Goal: Information Seeking & Learning: Learn about a topic

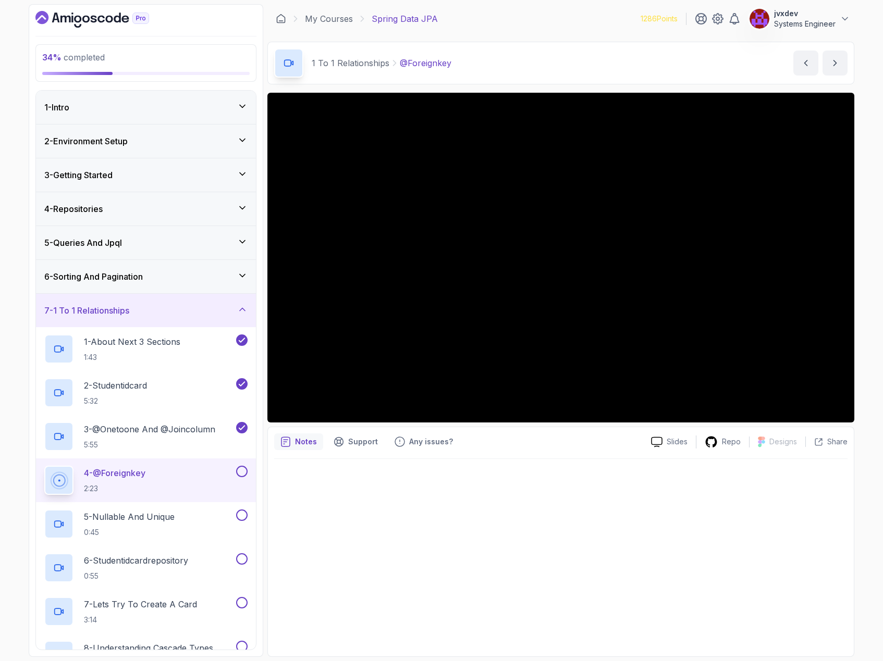
click at [708, 482] on div at bounding box center [560, 554] width 573 height 191
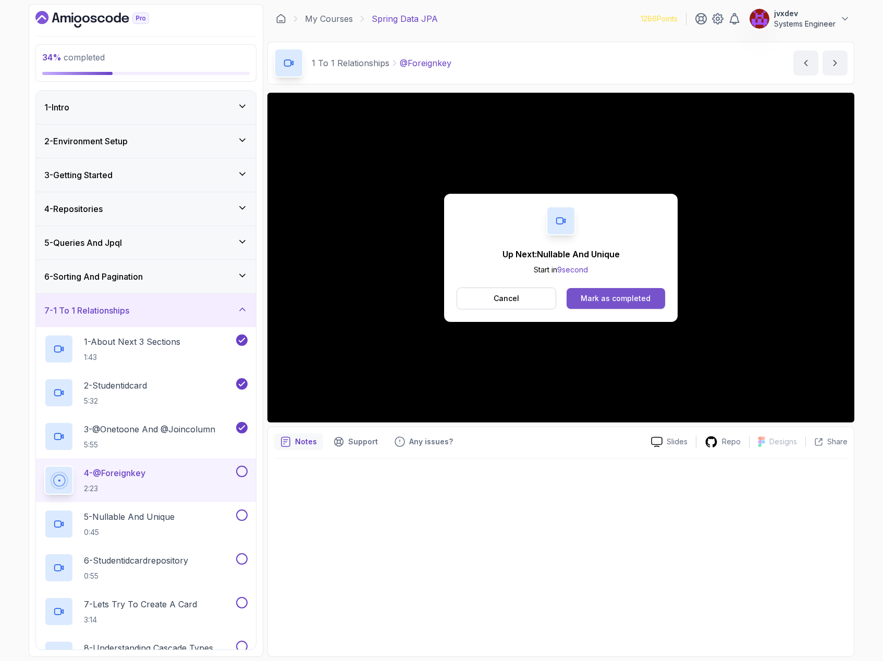
click at [599, 296] on div "Mark as completed" at bounding box center [616, 298] width 70 height 10
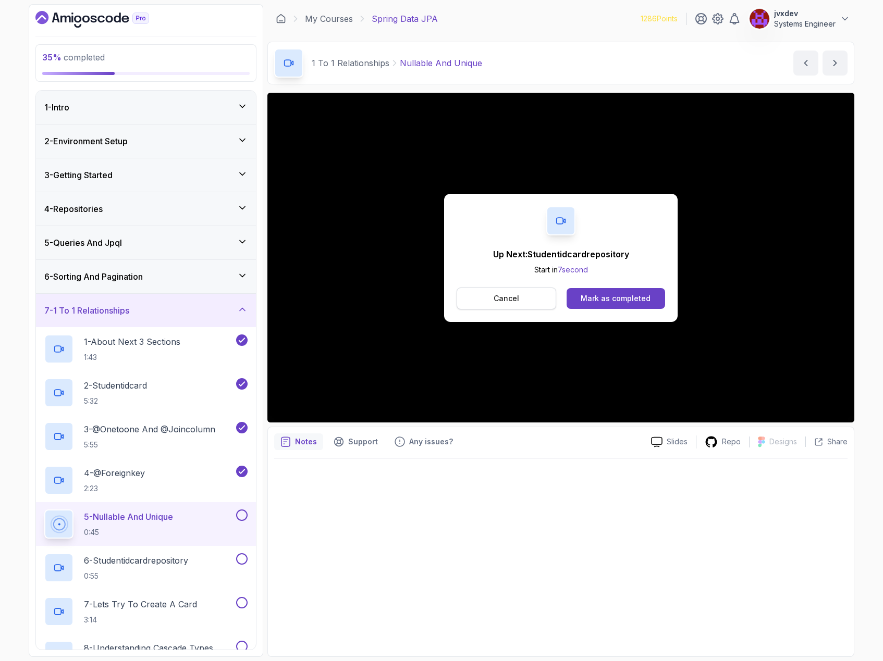
click at [537, 299] on button "Cancel" at bounding box center [507, 299] width 100 height 22
click at [608, 294] on div "Mark as completed" at bounding box center [616, 298] width 70 height 10
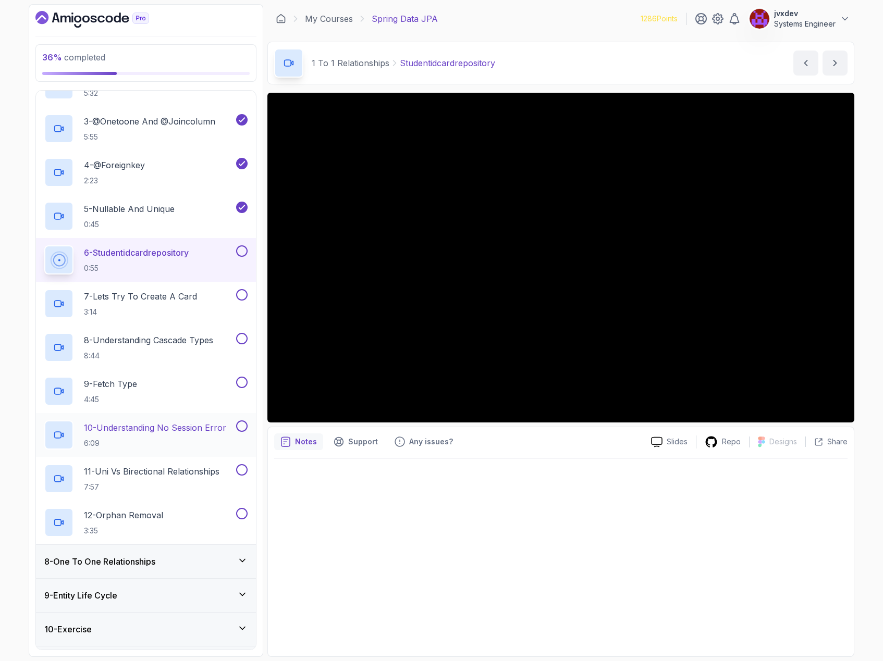
scroll to position [365, 0]
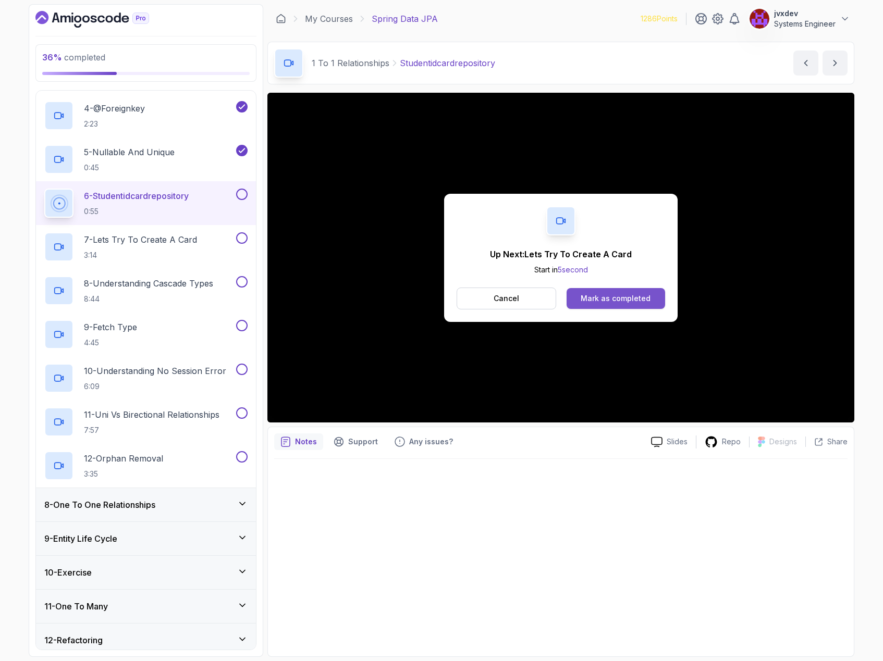
click at [627, 300] on div "Mark as completed" at bounding box center [616, 298] width 70 height 10
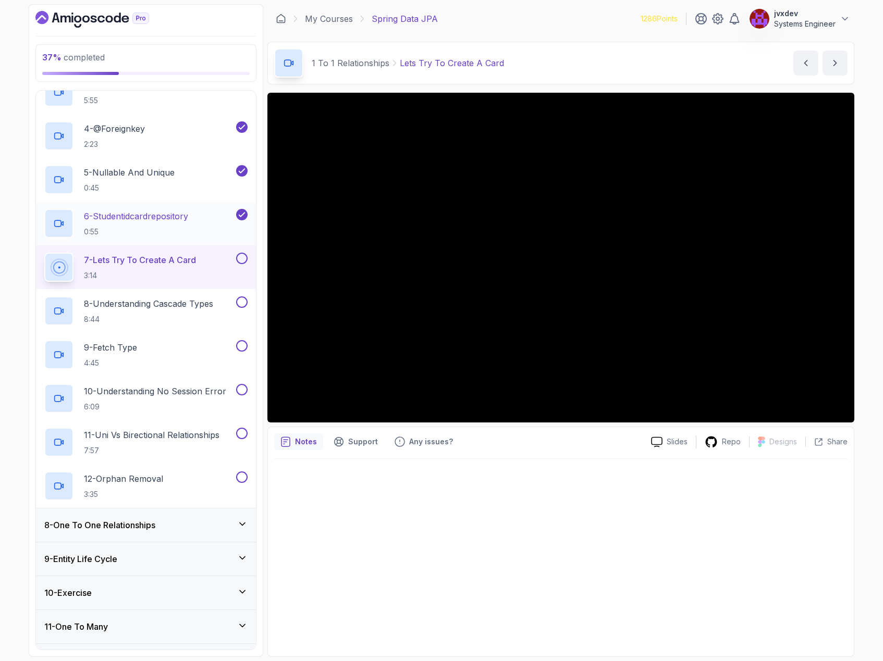
scroll to position [312, 0]
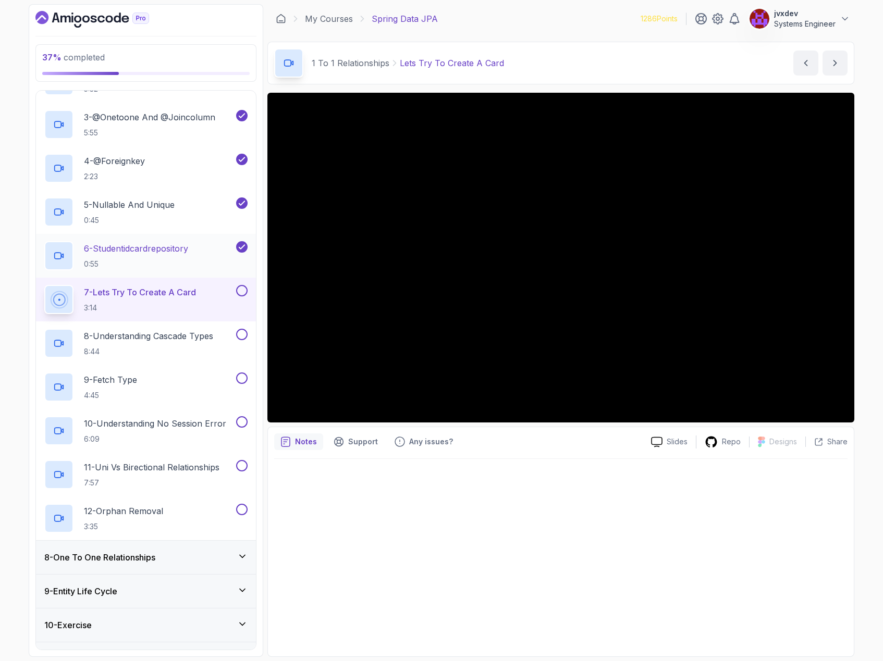
click at [188, 261] on p "0:55" at bounding box center [136, 264] width 104 height 10
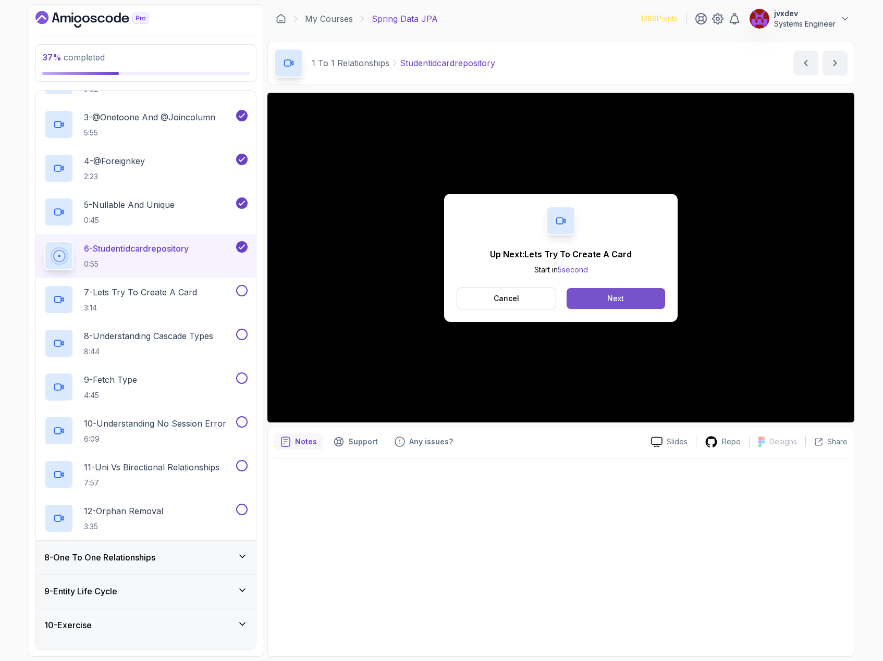
click at [637, 299] on button "Next" at bounding box center [616, 298] width 98 height 21
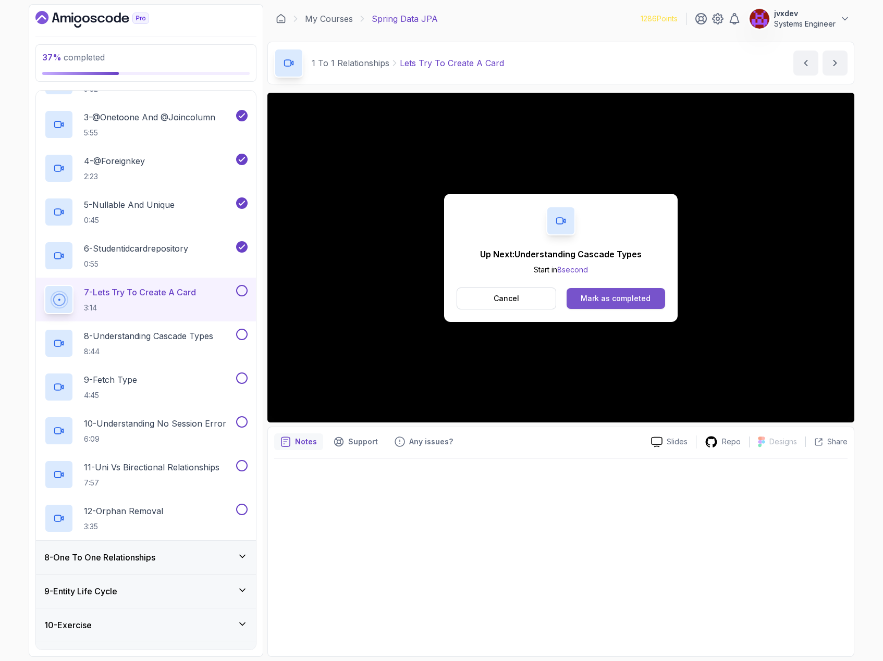
click at [611, 298] on div "Mark as completed" at bounding box center [616, 298] width 70 height 10
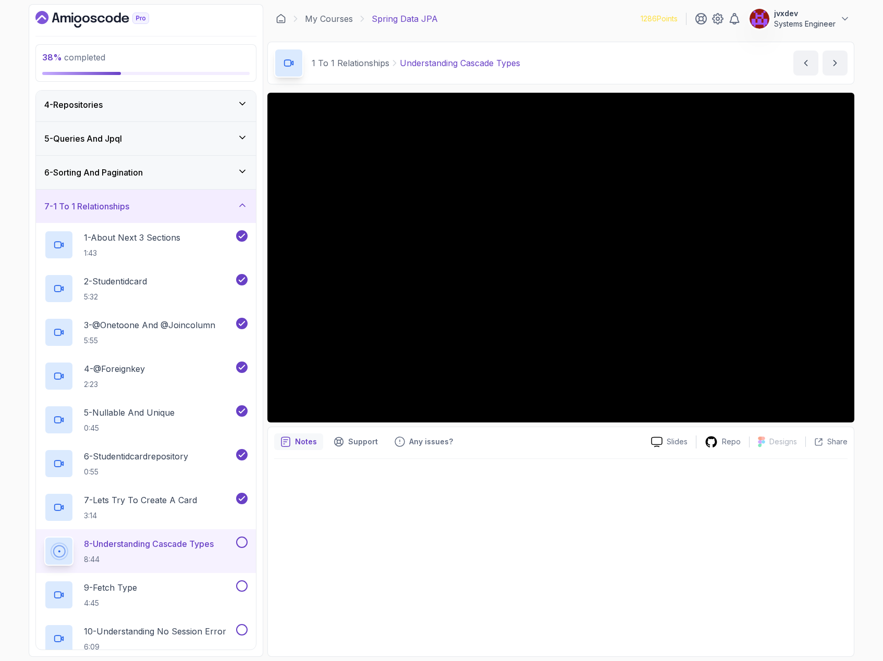
scroll to position [104, 0]
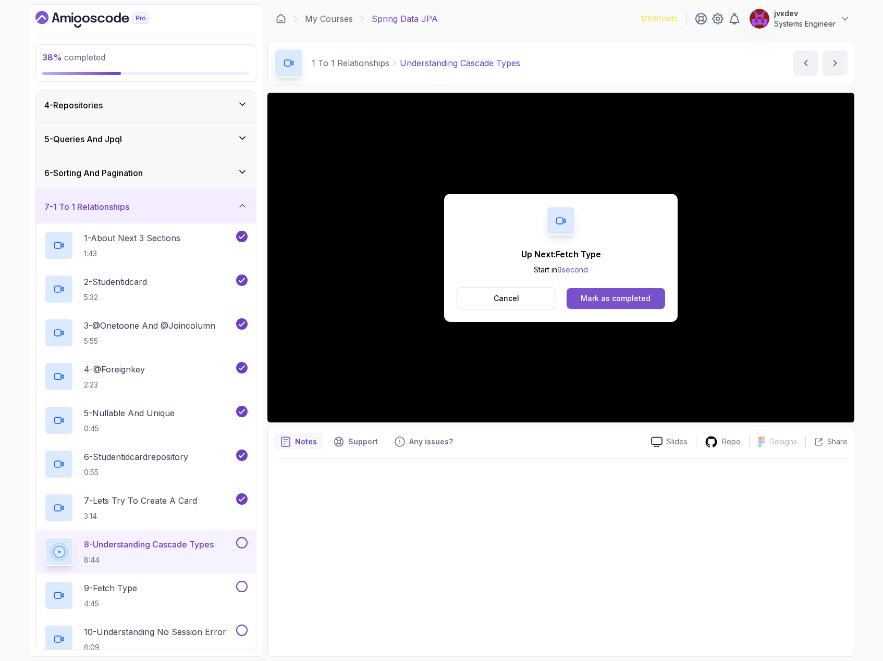
click at [644, 298] on div "Mark as completed" at bounding box center [616, 298] width 70 height 10
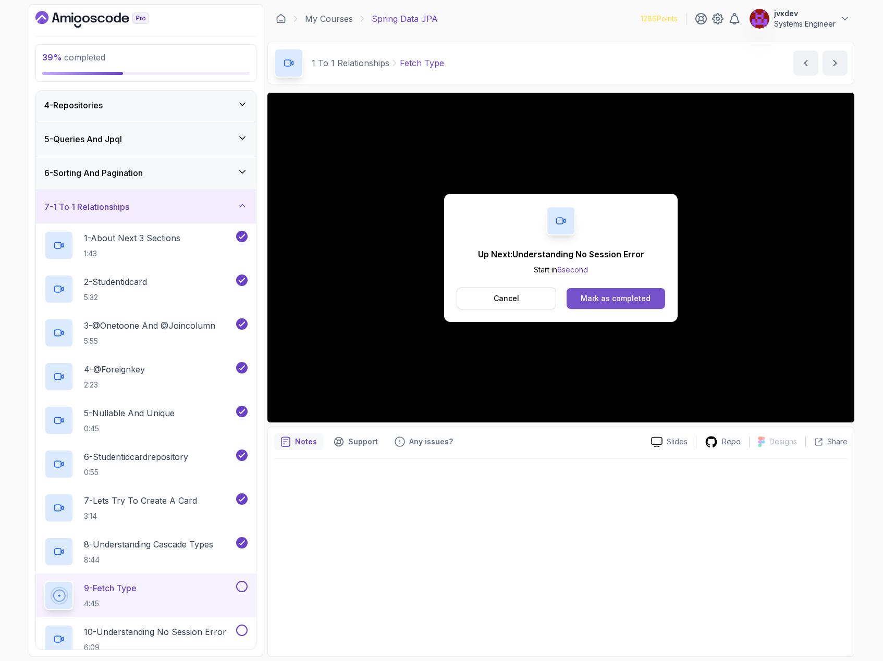
click at [652, 298] on button "Mark as completed" at bounding box center [616, 298] width 98 height 21
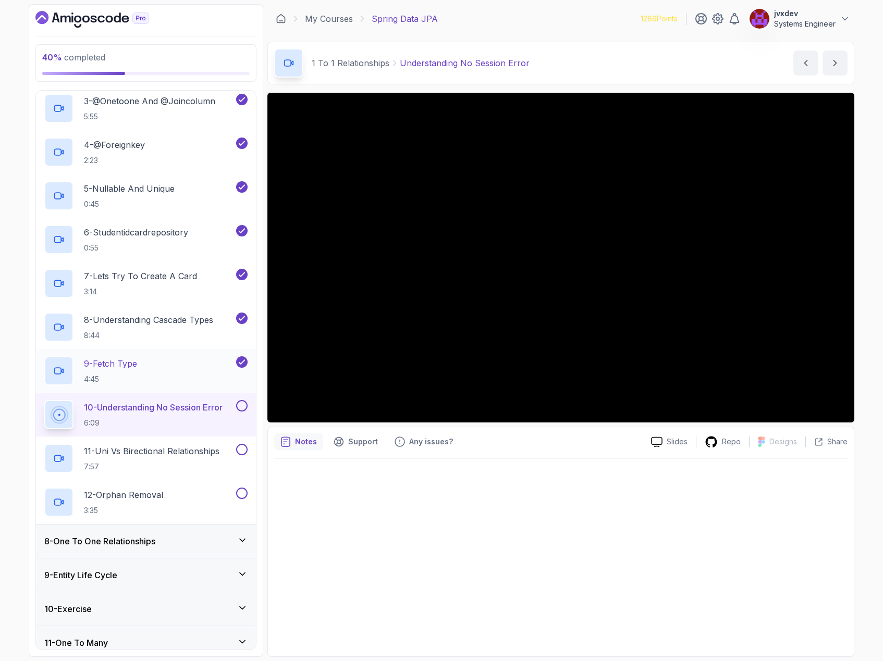
scroll to position [312, 0]
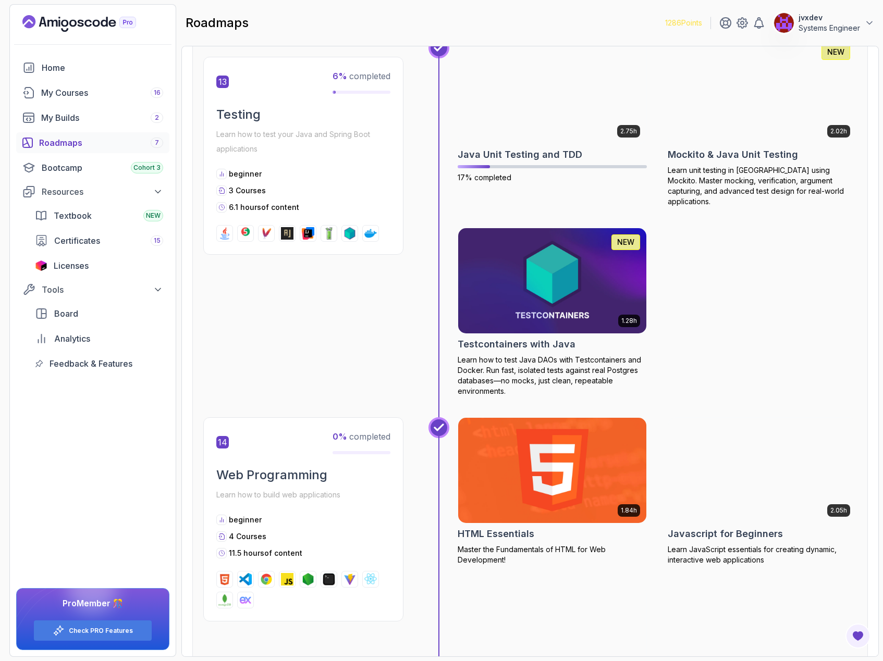
scroll to position [3132, 0]
